Goal: Information Seeking & Learning: Learn about a topic

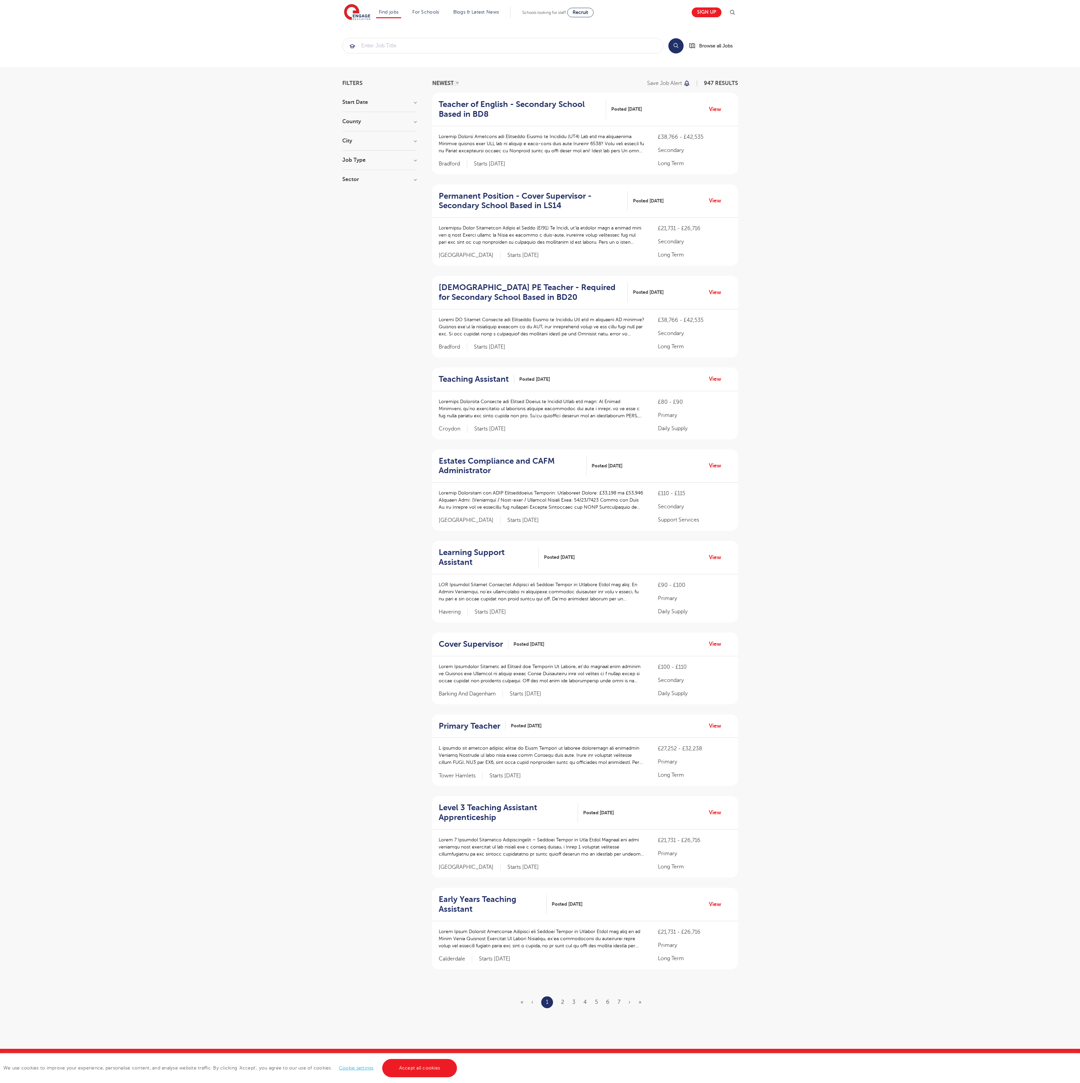
click at [419, 1068] on link "Accept all cookies" at bounding box center [419, 1068] width 75 height 18
